Goal: Transaction & Acquisition: Purchase product/service

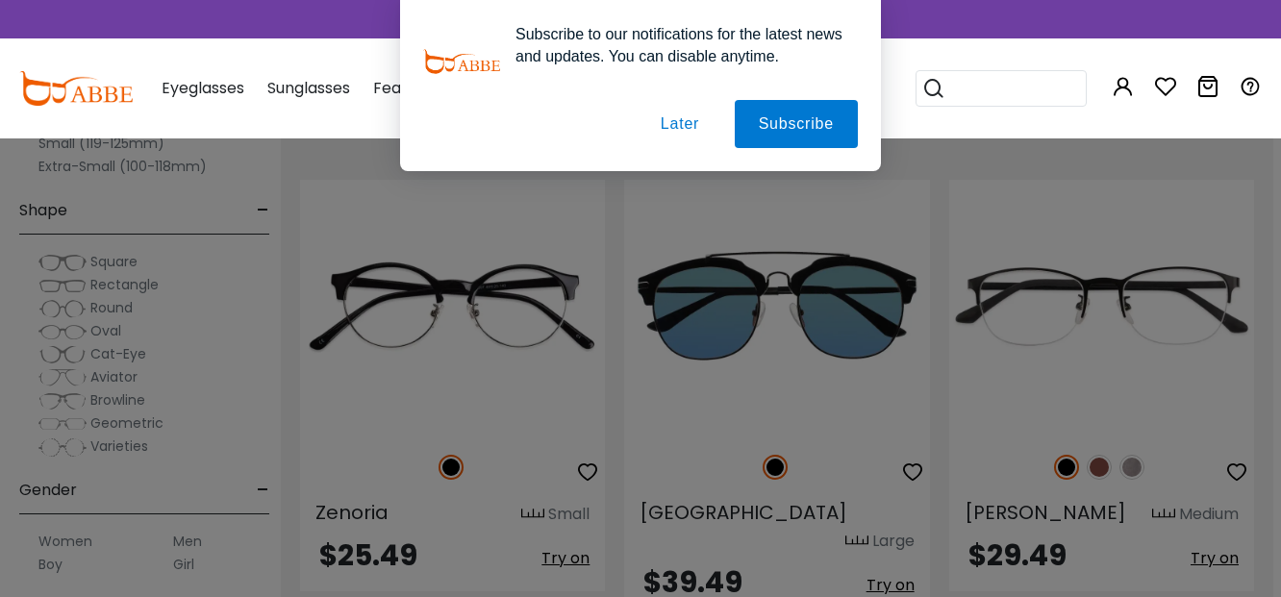
scroll to position [2740, 8]
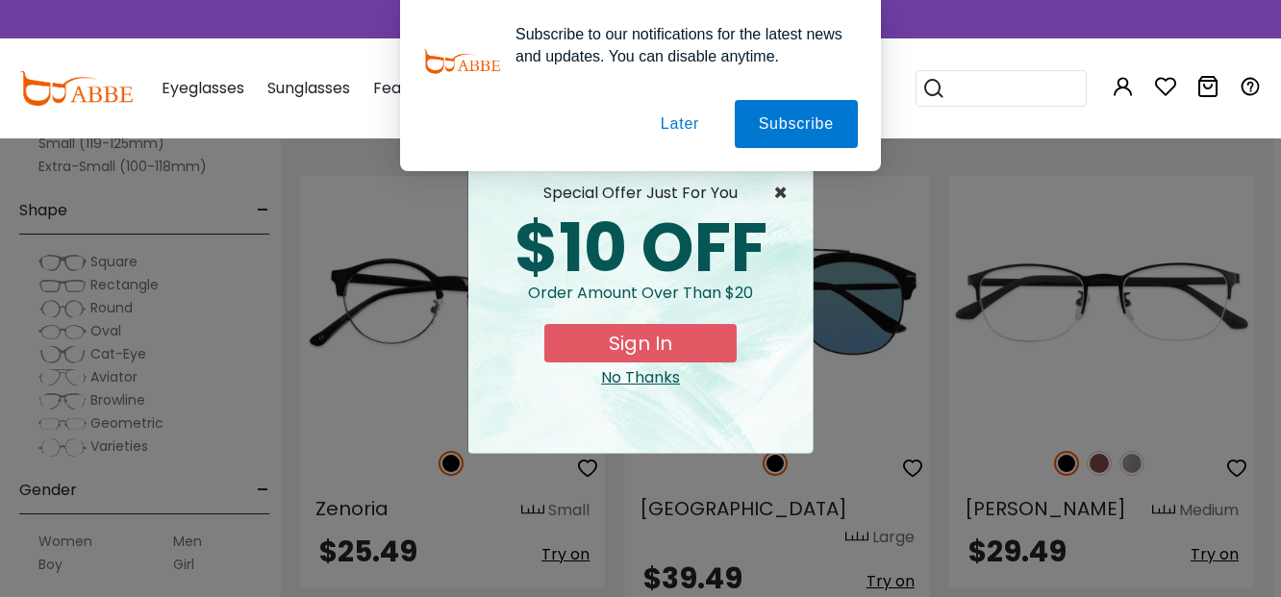
click at [778, 188] on span "×" at bounding box center [785, 193] width 24 height 23
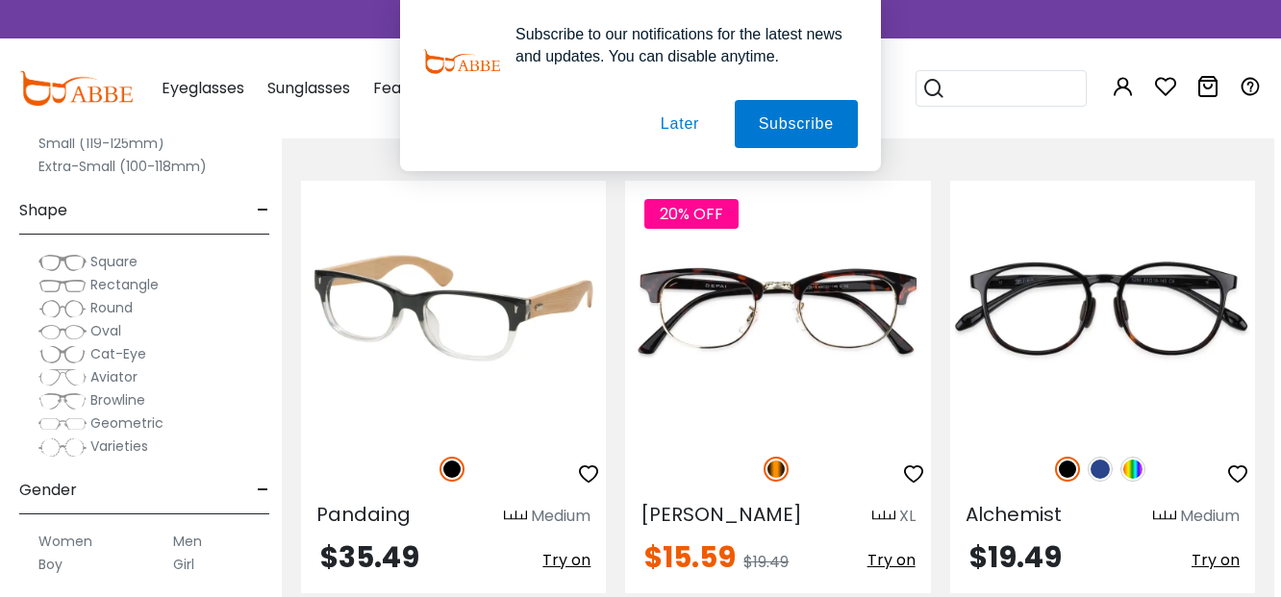
scroll to position [3700, 6]
click at [383, 294] on img at bounding box center [454, 308] width 305 height 254
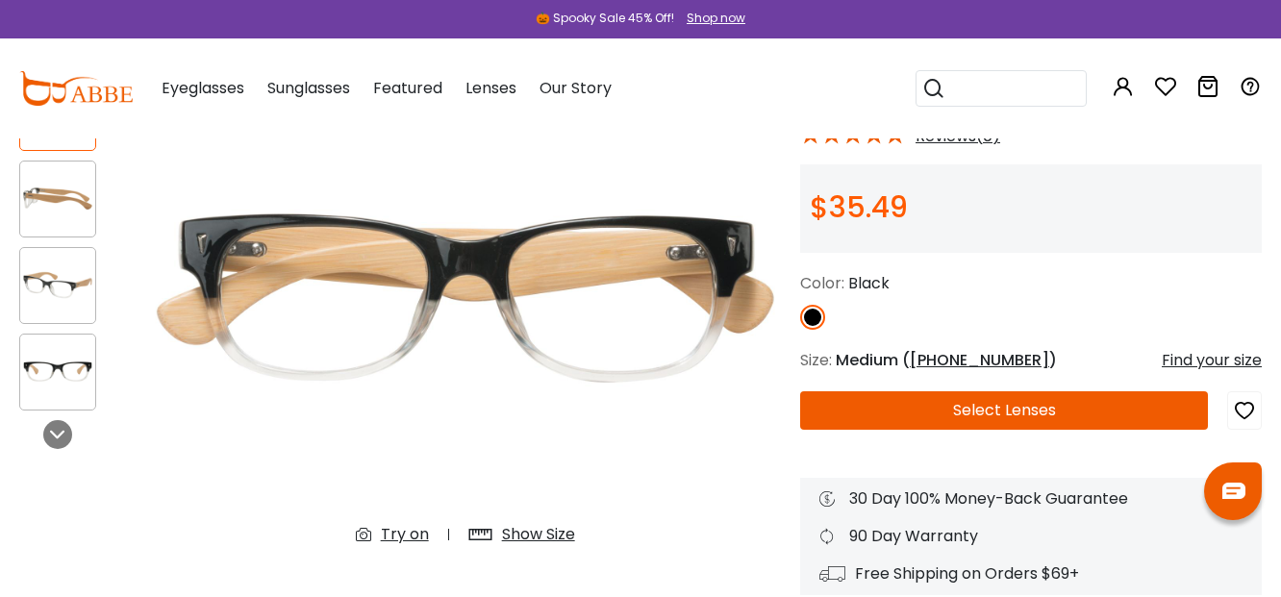
scroll to position [245, 0]
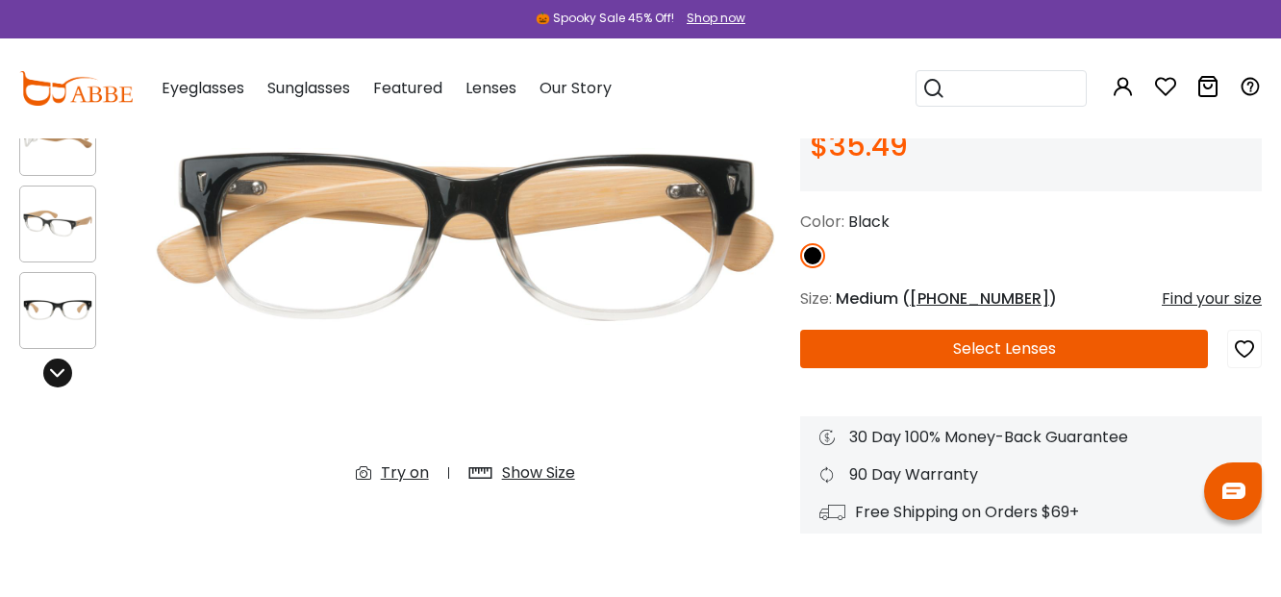
click at [66, 372] on div at bounding box center [57, 373] width 29 height 29
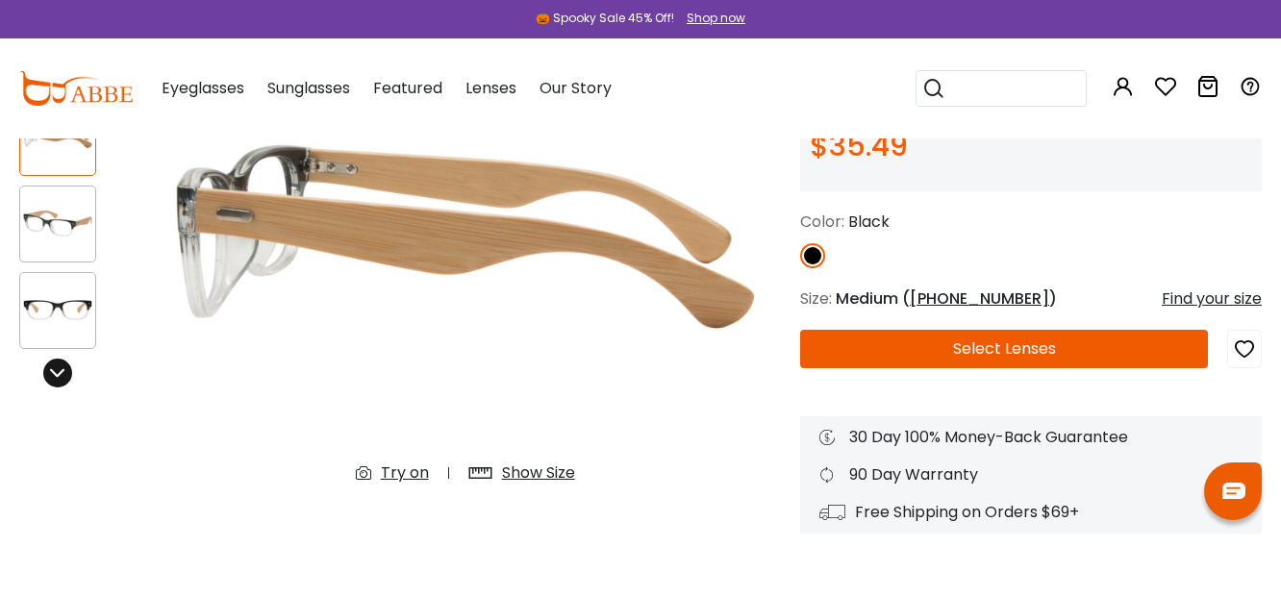
click at [62, 371] on icon at bounding box center [57, 372] width 15 height 15
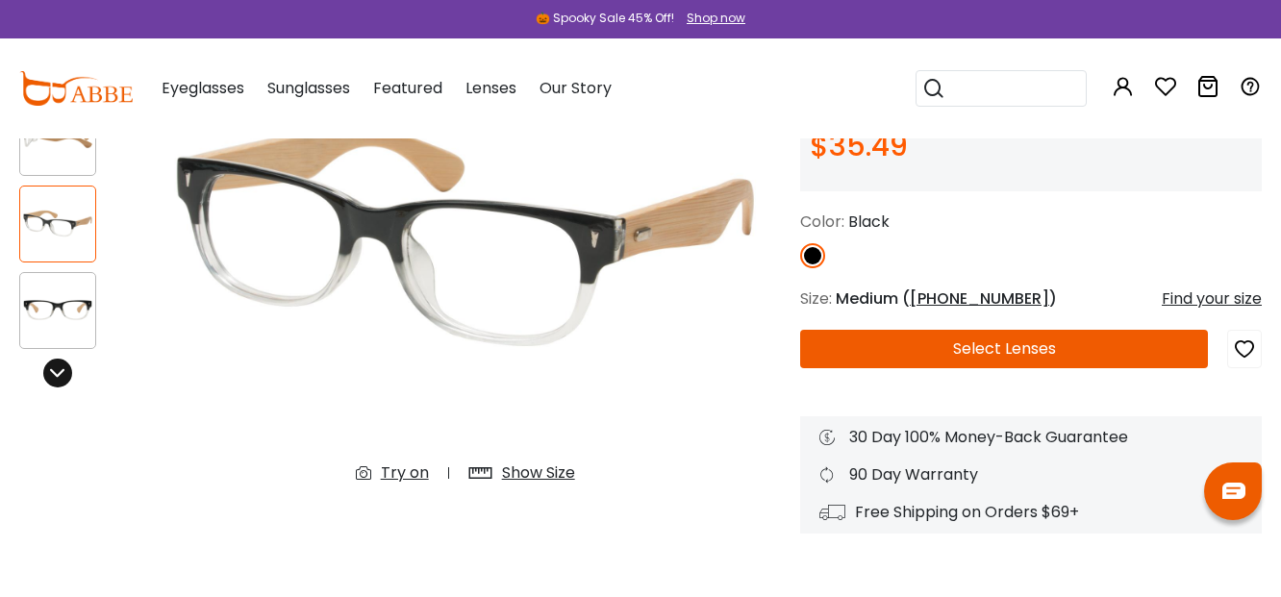
click at [56, 371] on icon at bounding box center [57, 372] width 15 height 15
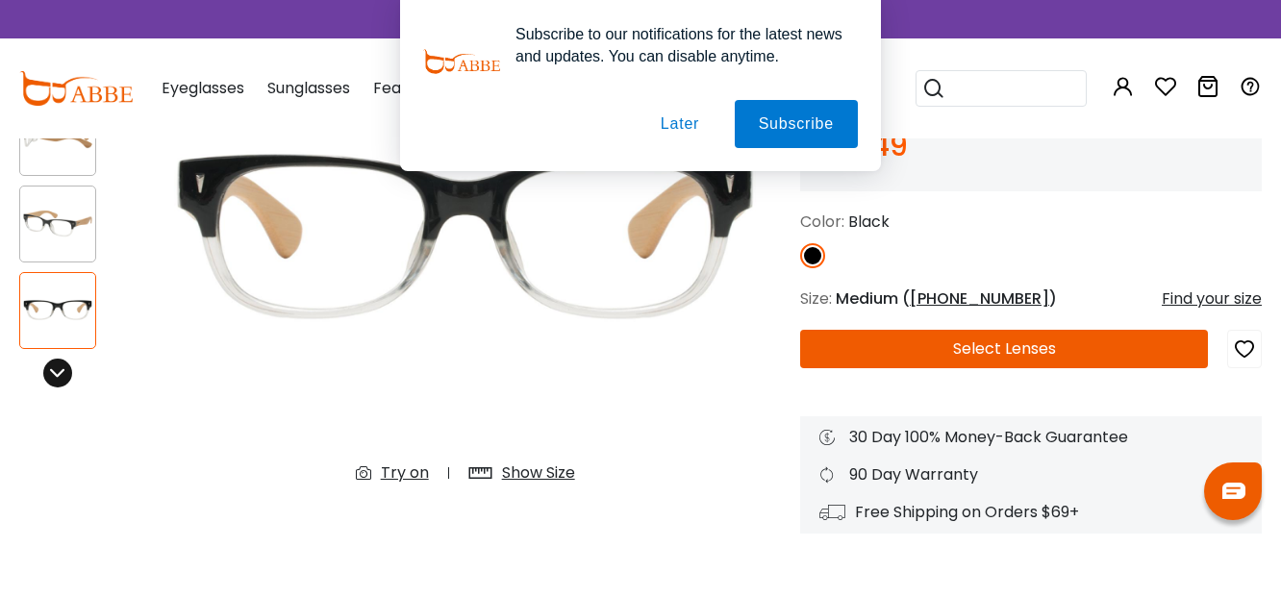
click at [56, 371] on icon at bounding box center [57, 372] width 15 height 15
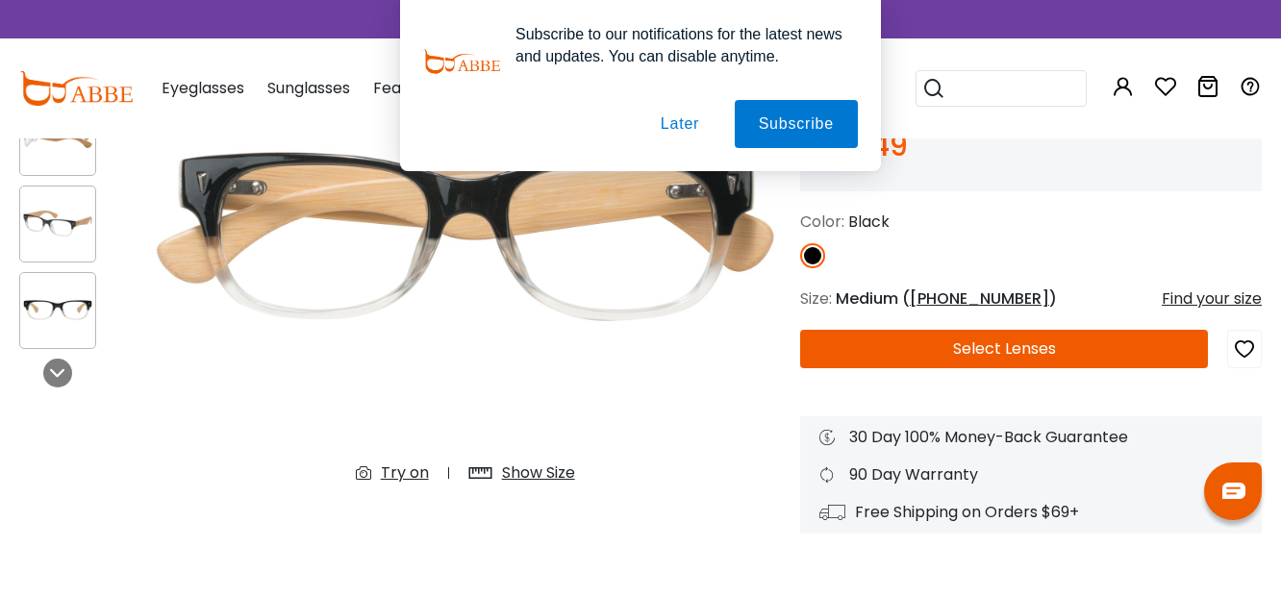
click at [672, 120] on button "Later" at bounding box center [679, 124] width 87 height 48
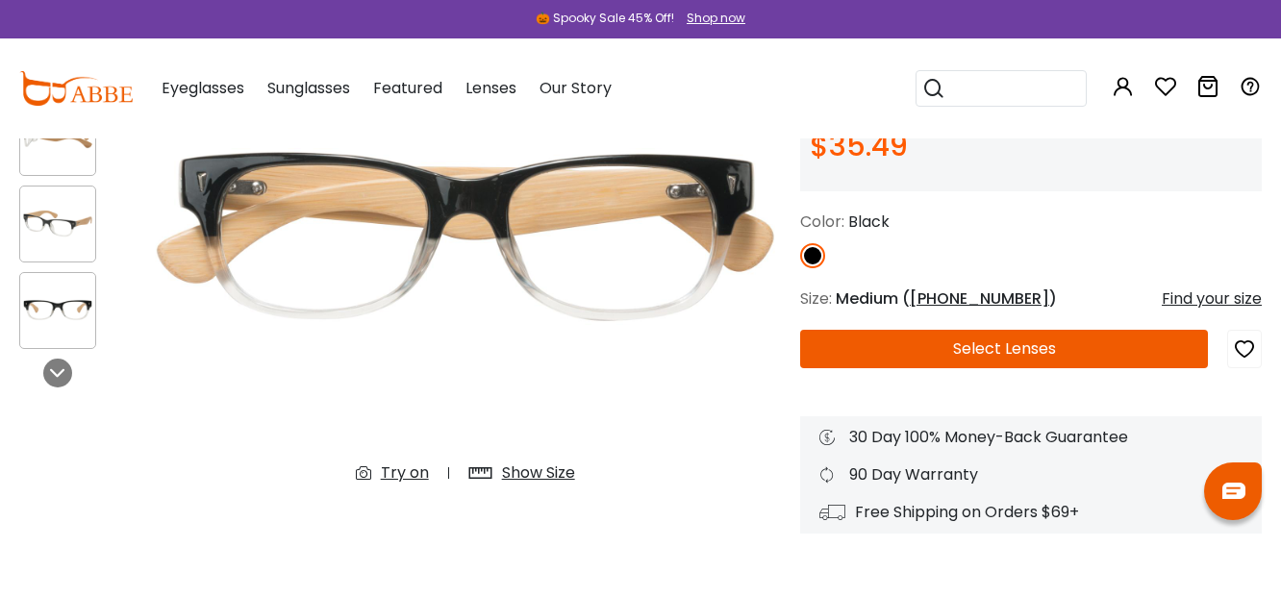
click at [559, 473] on div "Show Size" at bounding box center [538, 472] width 73 height 23
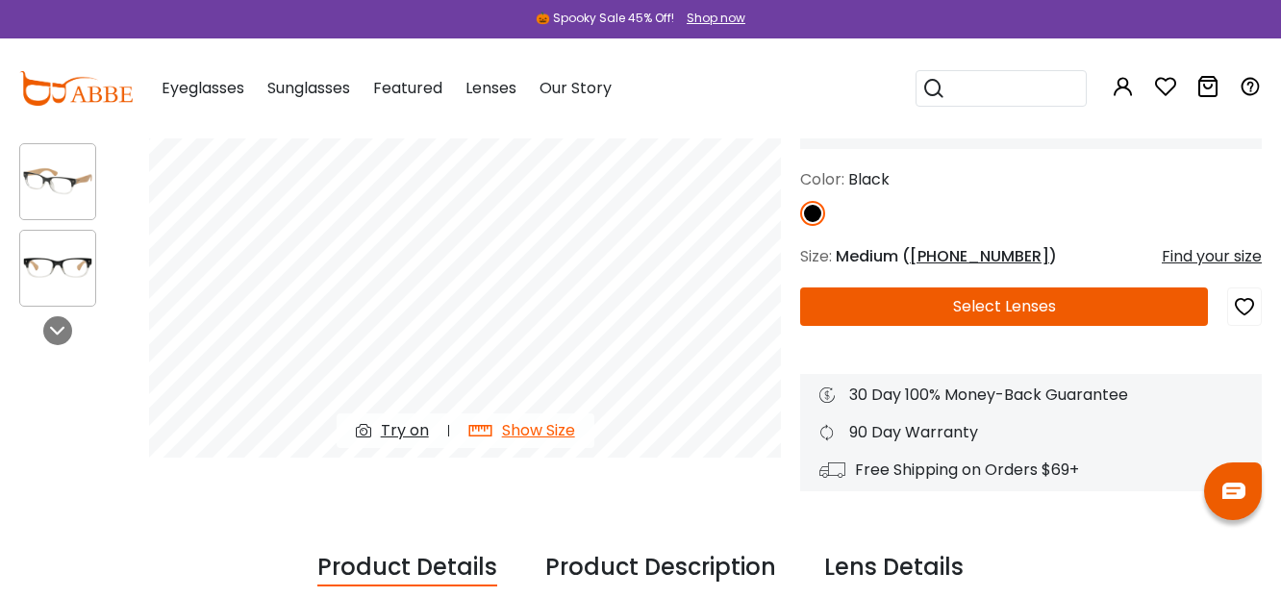
scroll to position [287, 3]
click at [1181, 249] on div "Find your size" at bounding box center [1208, 256] width 100 height 23
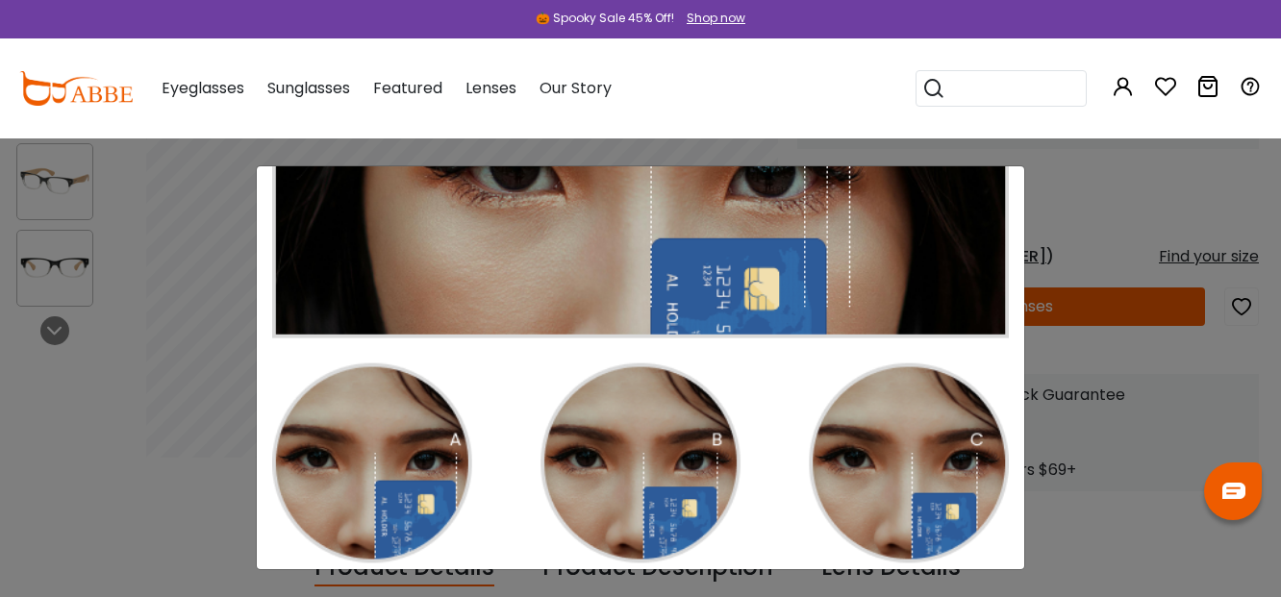
scroll to position [0, 0]
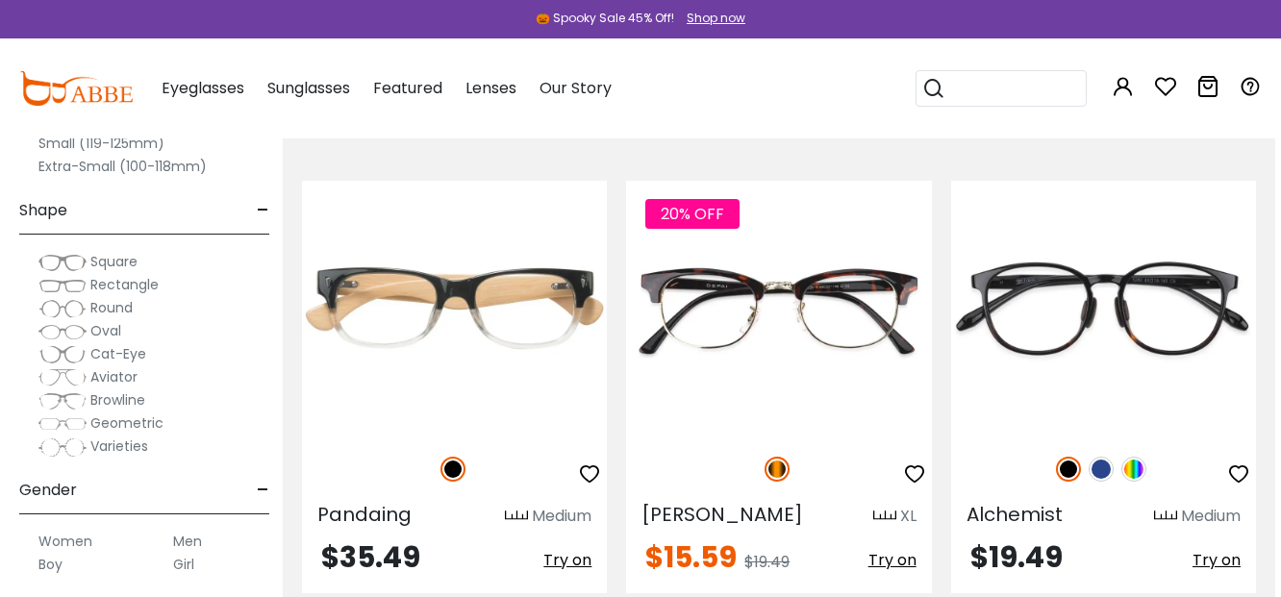
scroll to position [3701, 6]
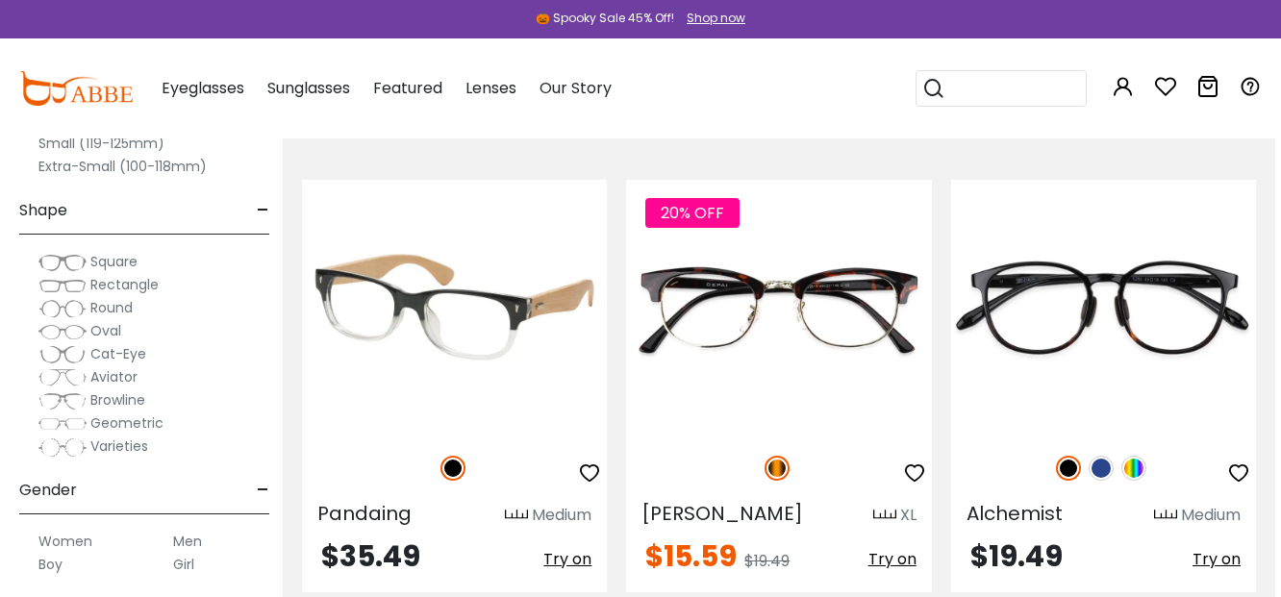
click at [430, 297] on img at bounding box center [454, 307] width 305 height 254
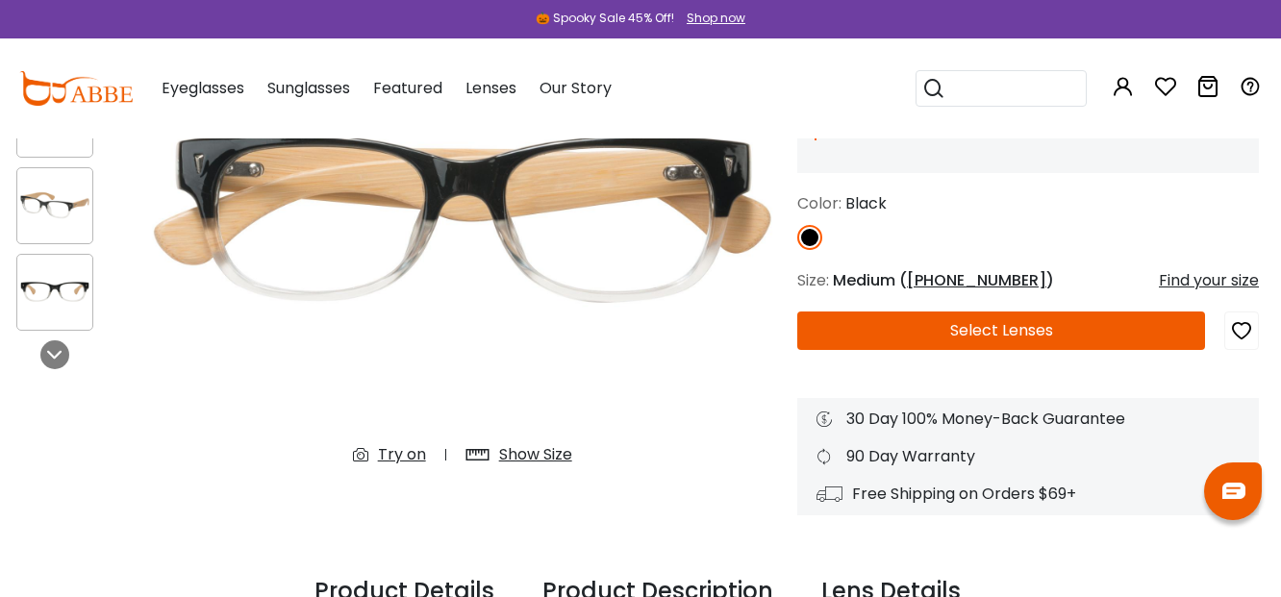
scroll to position [219, 3]
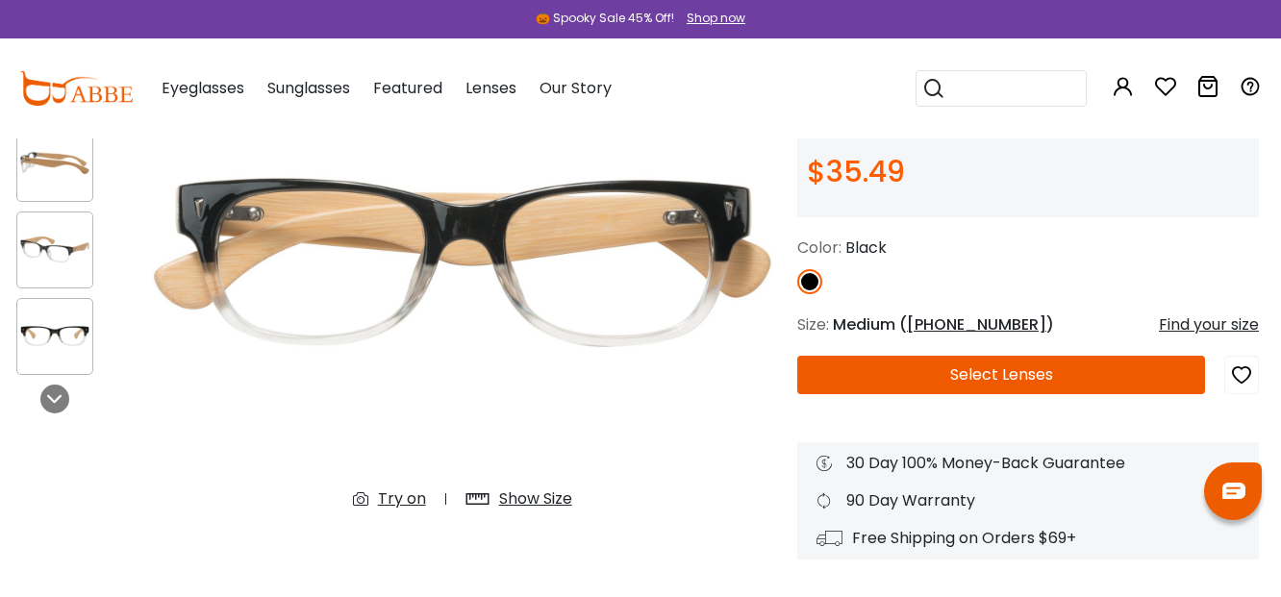
click at [1042, 382] on button "Select Lenses" at bounding box center [1001, 375] width 408 height 38
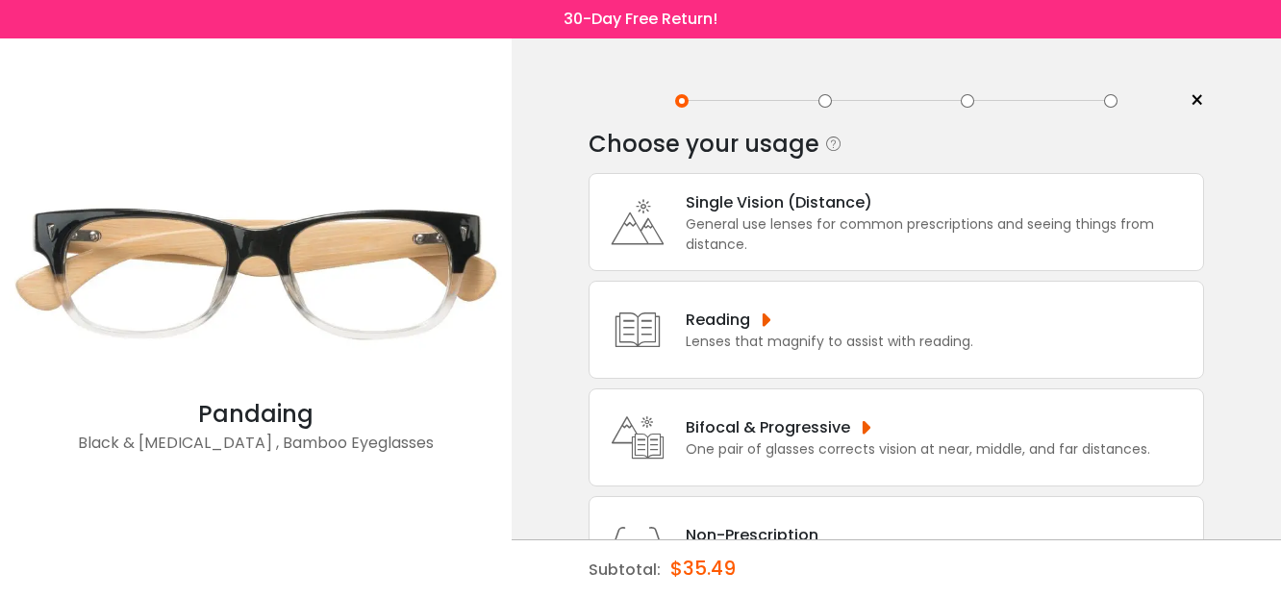
click at [758, 332] on div "Reading" at bounding box center [828, 320] width 287 height 24
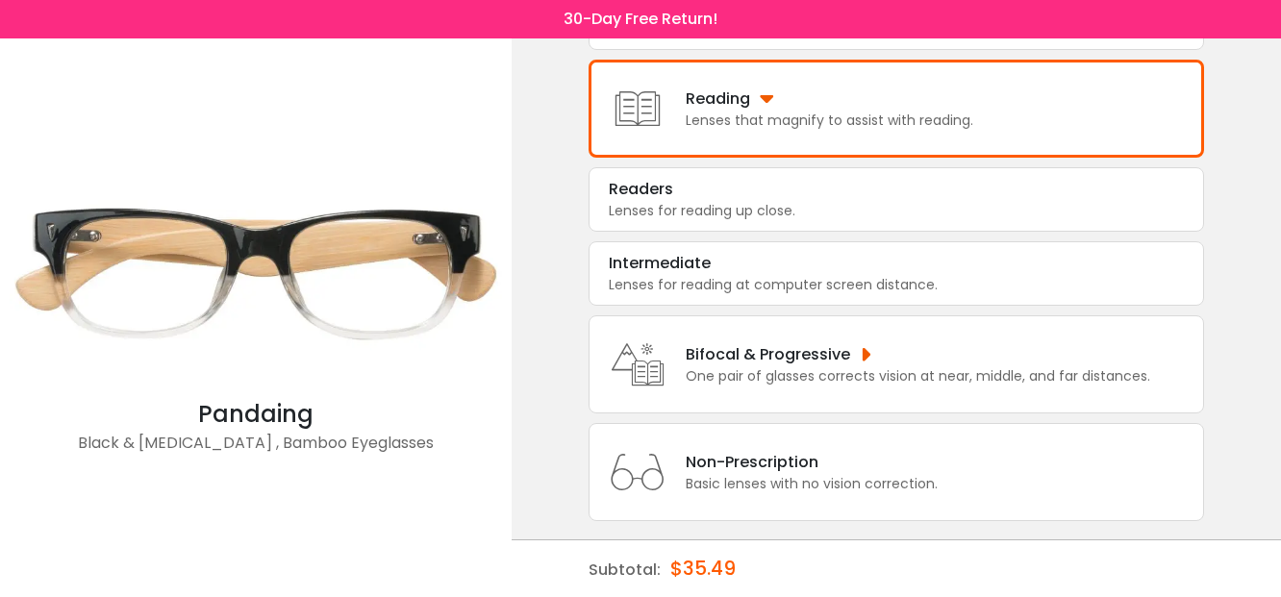
scroll to position [231, 0]
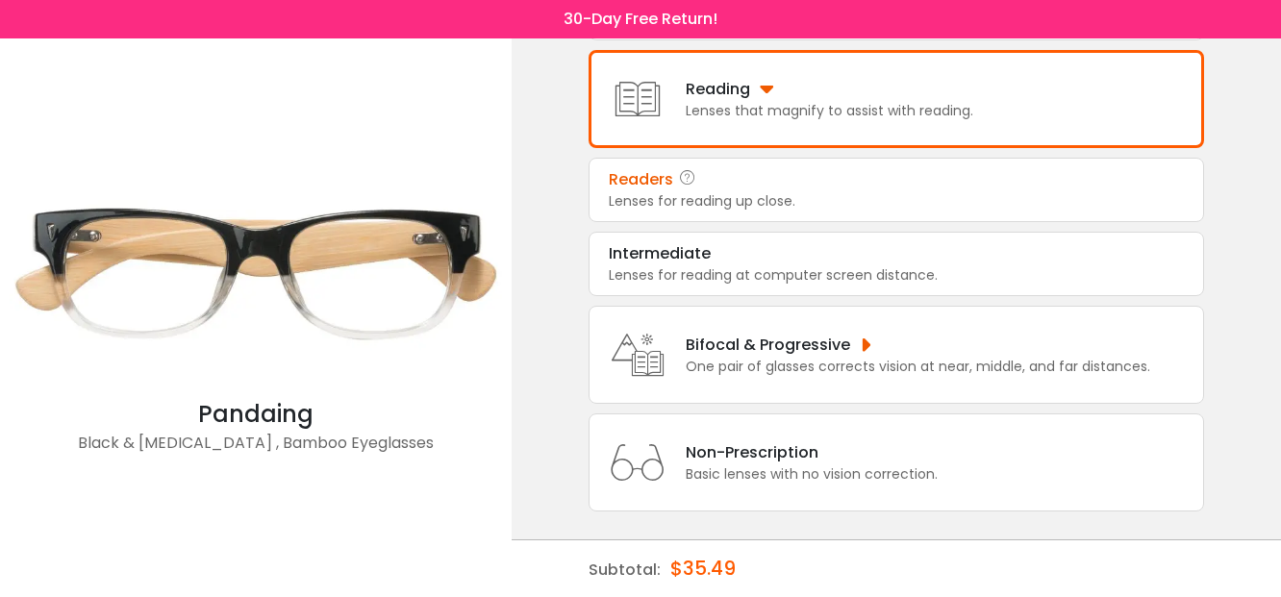
click at [778, 212] on div "Lenses for reading up close." at bounding box center [896, 201] width 575 height 20
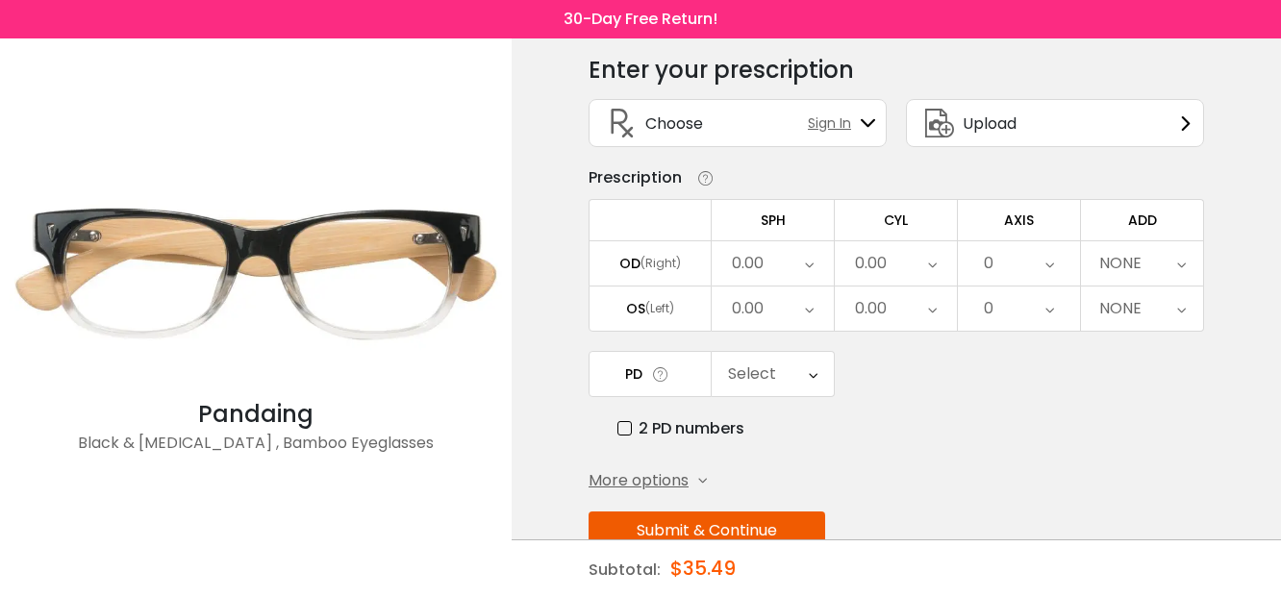
scroll to position [131, 0]
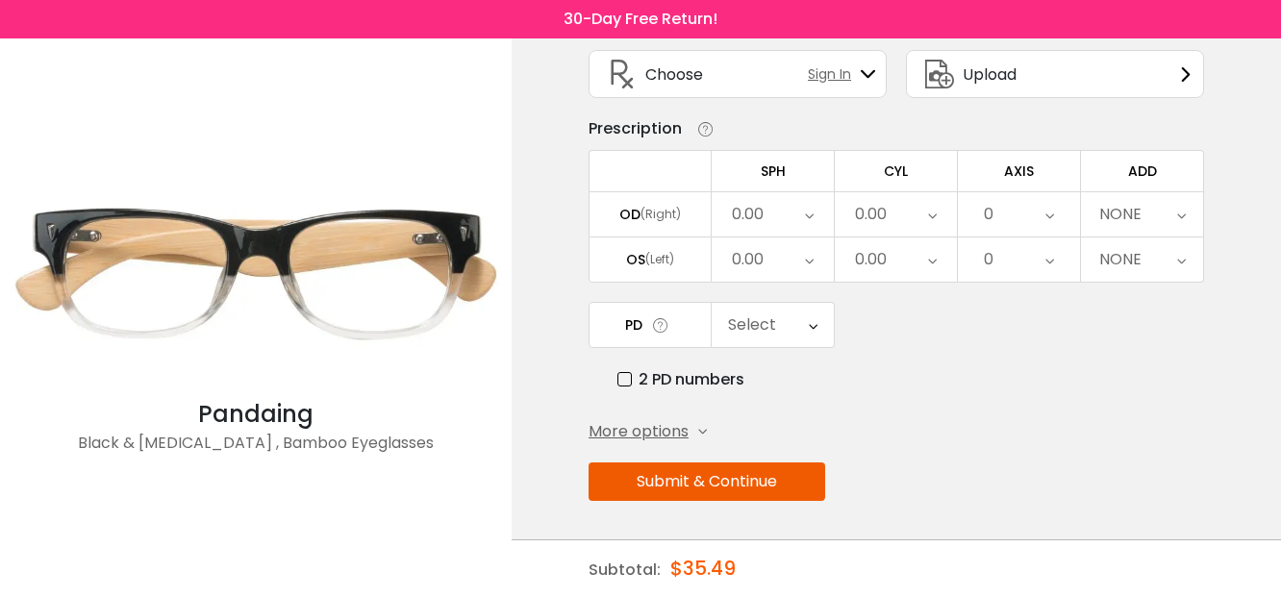
click at [1182, 212] on icon at bounding box center [1181, 214] width 9 height 44
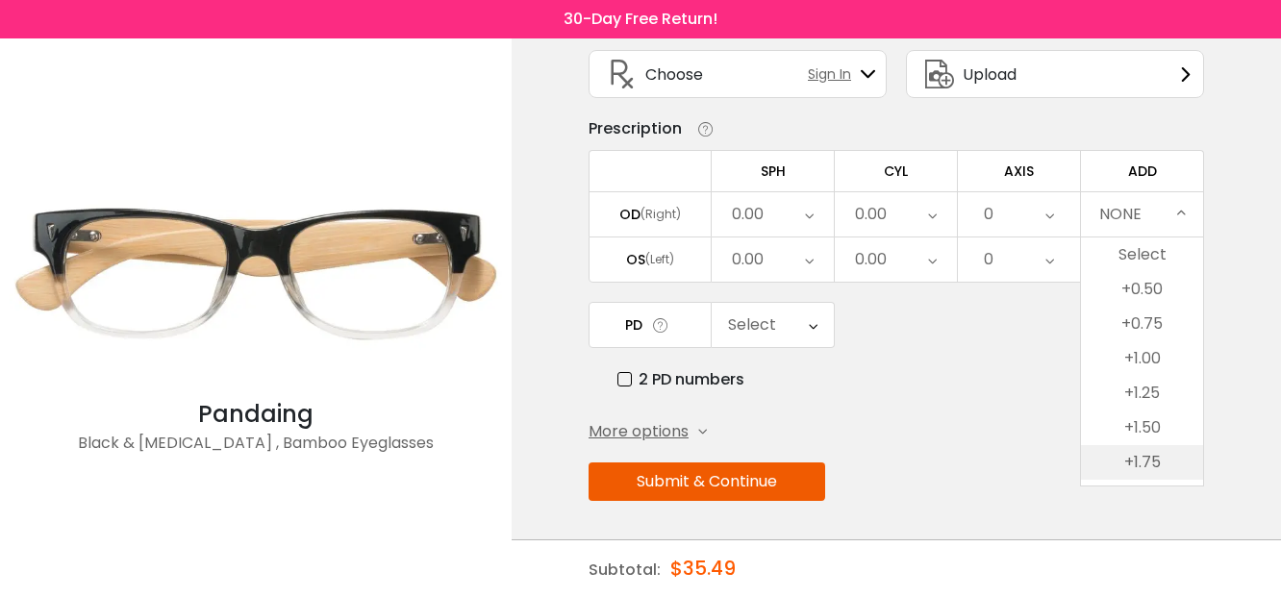
click at [1149, 465] on li "+1.75" at bounding box center [1142, 462] width 122 height 35
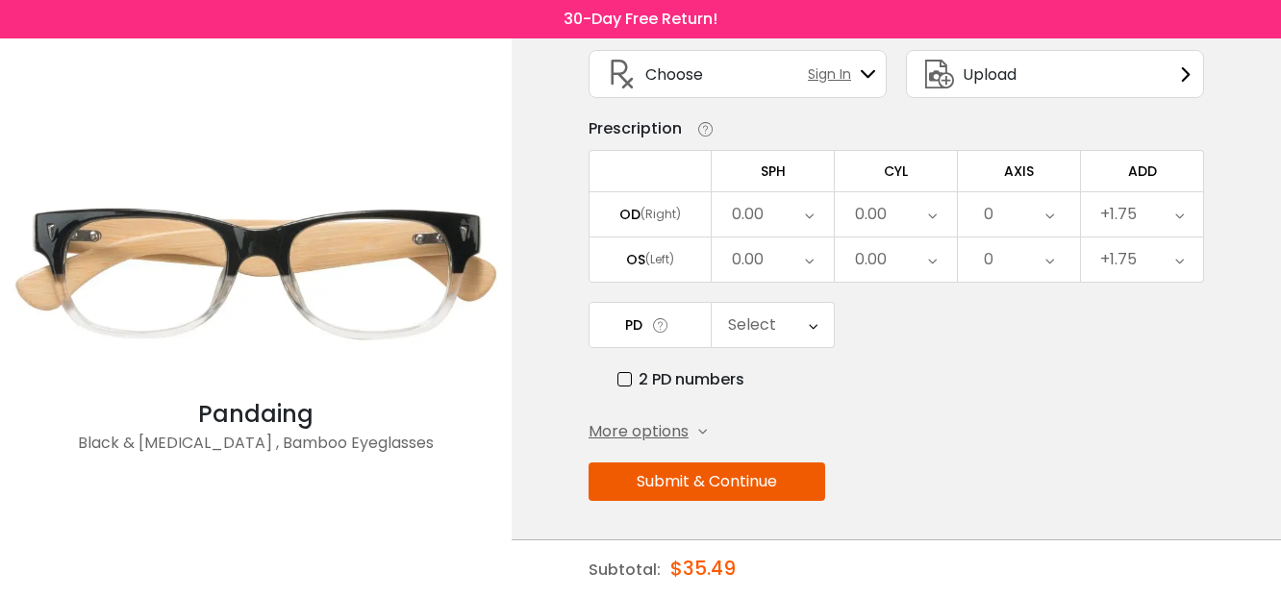
click at [699, 484] on button "Submit & Continue" at bounding box center [706, 481] width 237 height 38
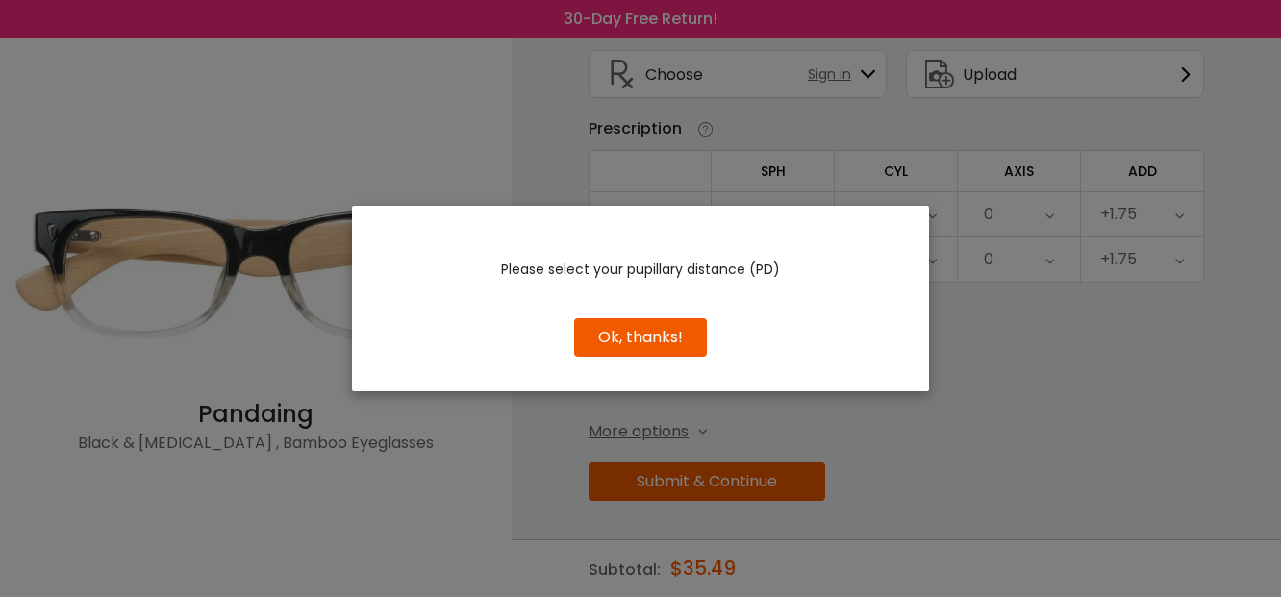
click at [621, 337] on button "Ok, thanks!" at bounding box center [640, 337] width 133 height 38
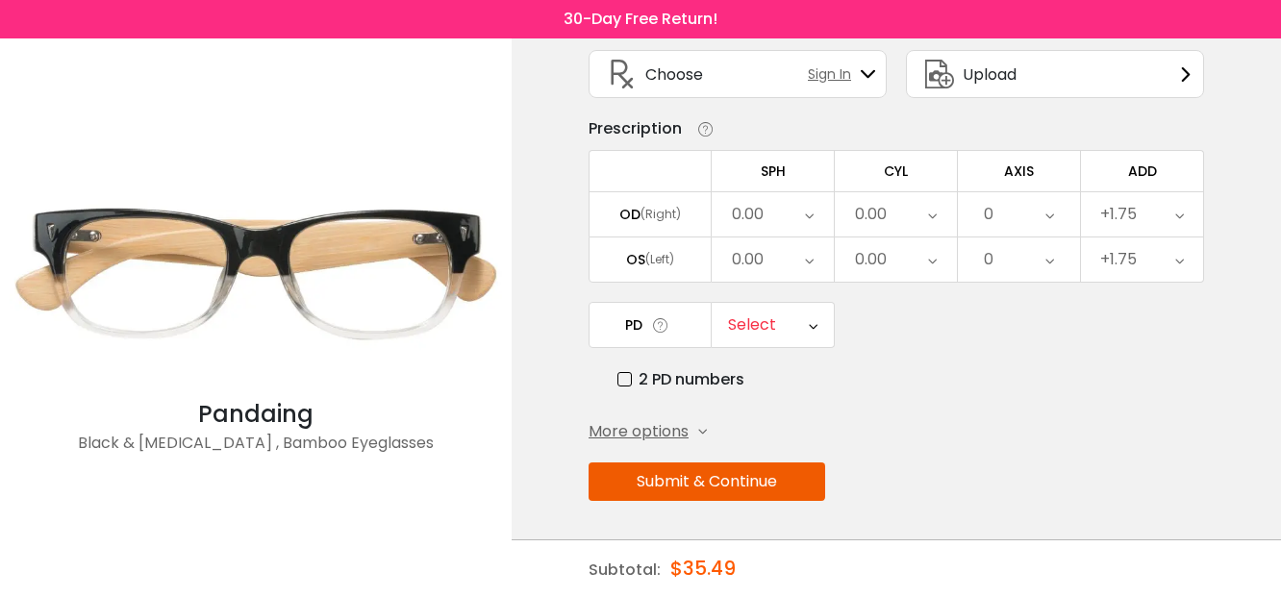
click at [659, 326] on icon at bounding box center [660, 325] width 19 height 20
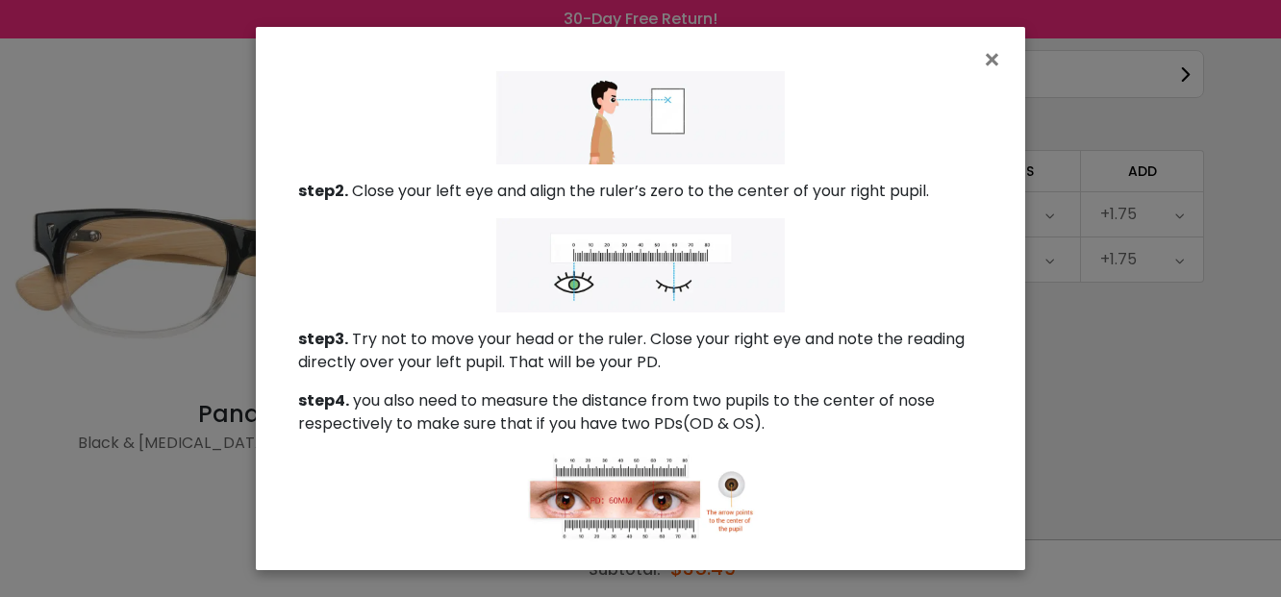
scroll to position [260, 0]
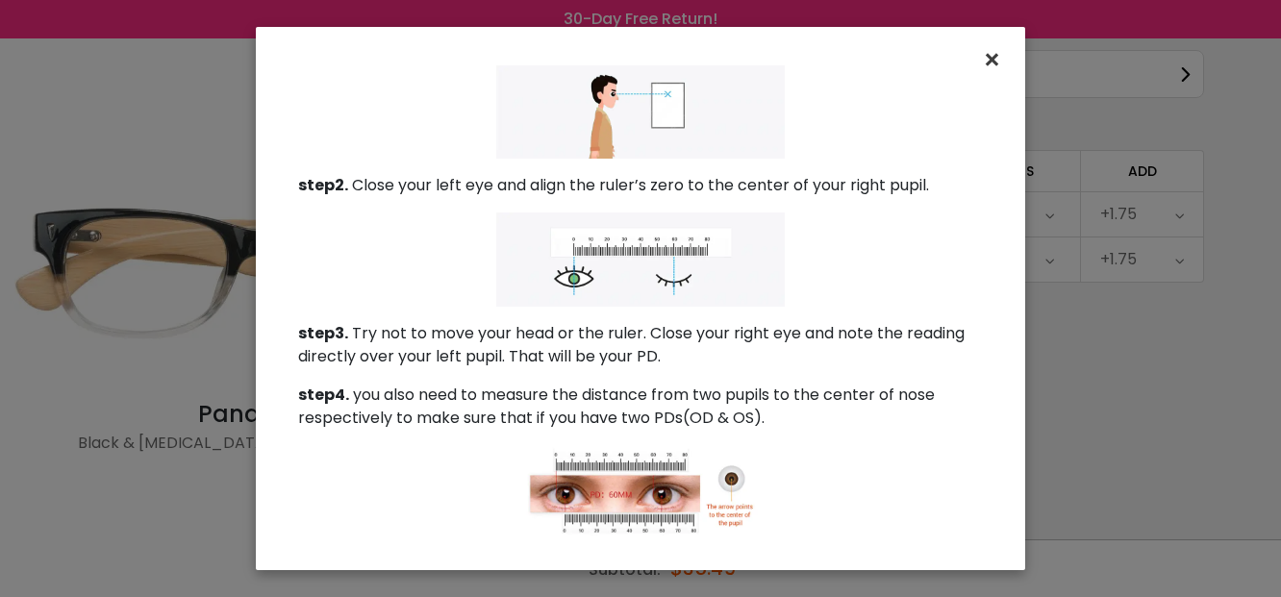
click at [990, 62] on span "×" at bounding box center [996, 59] width 28 height 41
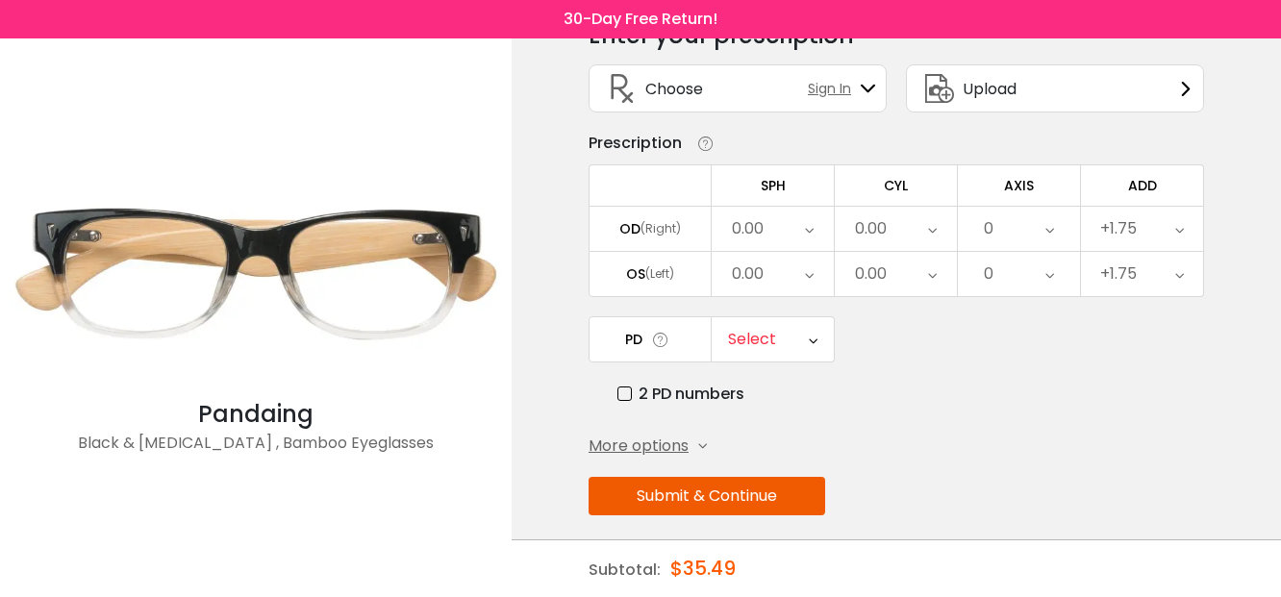
scroll to position [131, 0]
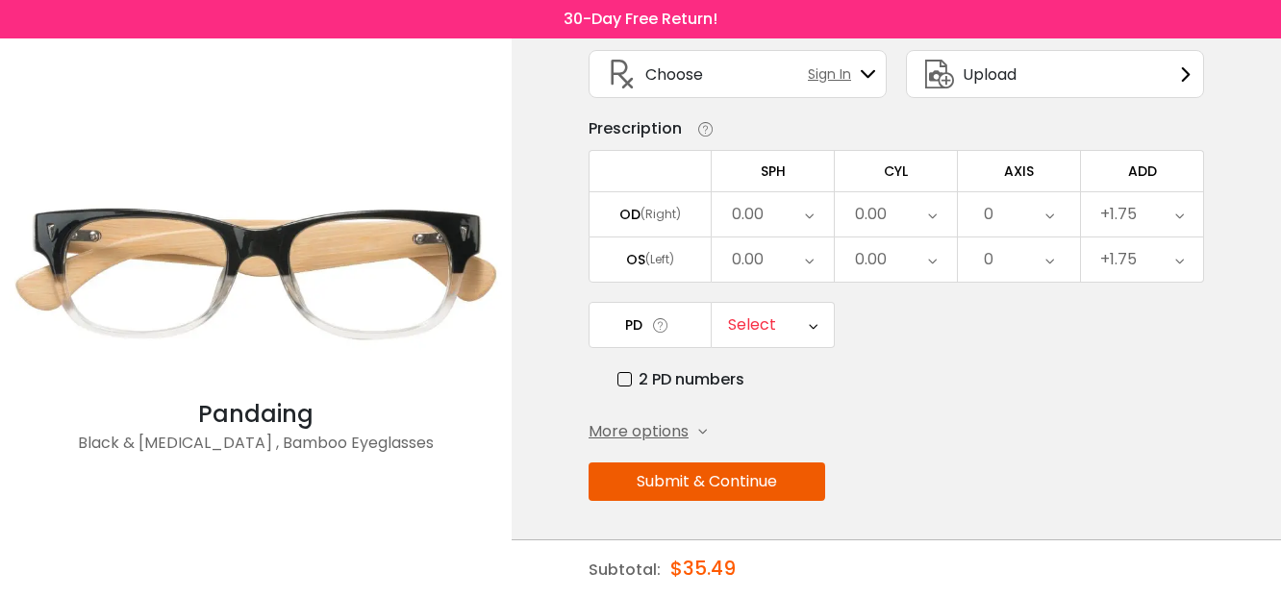
drag, startPoint x: 114, startPoint y: 440, endPoint x: 452, endPoint y: 457, distance: 337.8
click at [452, 458] on div "Black & [MEDICAL_DATA] , Bamboo Eyeglasses" at bounding box center [256, 451] width 492 height 38
copy div "Black & [MEDICAL_DATA] , Bamboo Eyeglasses"
